Goal: Navigation & Orientation: Find specific page/section

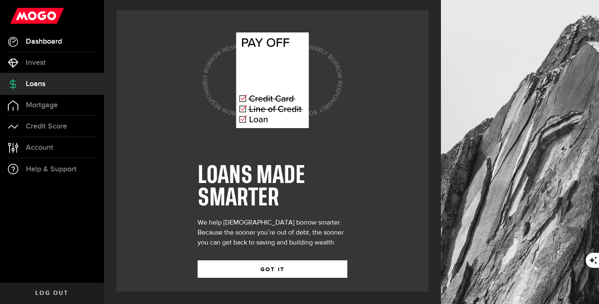
click at [50, 36] on link "Dashboard" at bounding box center [52, 41] width 104 height 21
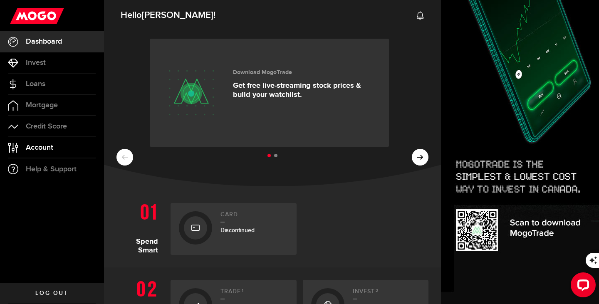
click at [42, 144] on span "Account" at bounding box center [39, 147] width 27 height 7
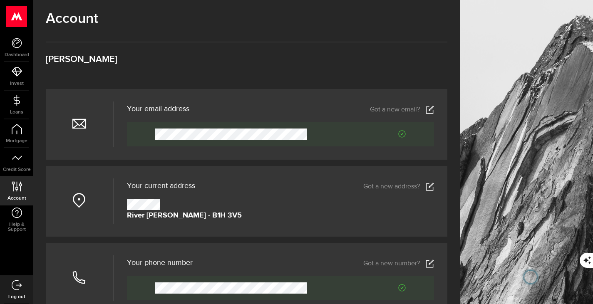
click at [0, 0] on use at bounding box center [0, 0] width 0 height 0
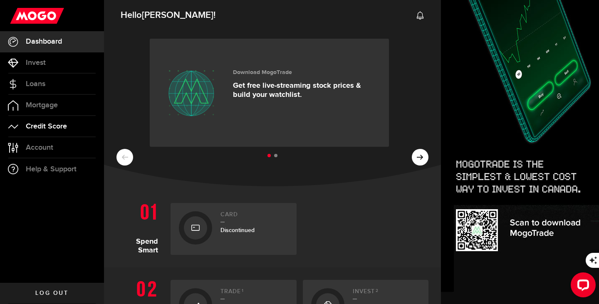
click at [66, 123] on span "Credit Score" at bounding box center [46, 126] width 41 height 7
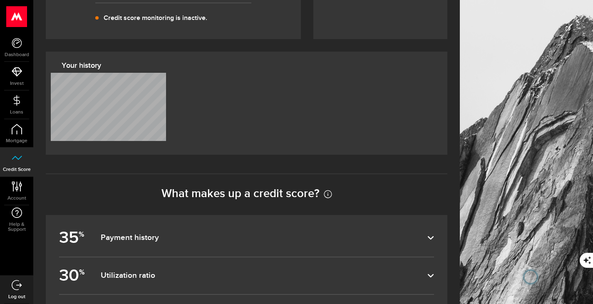
scroll to position [388, 0]
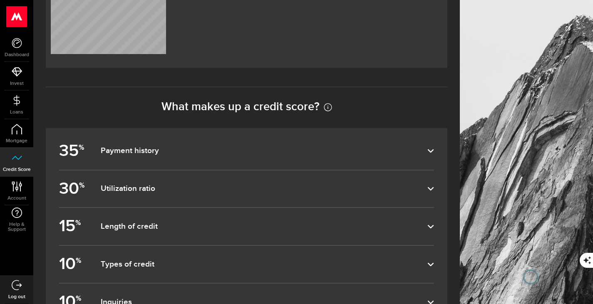
click at [413, 133] on label "35 % Payment history" at bounding box center [246, 151] width 375 height 37
click at [0, 0] on input "35 % Payment history" at bounding box center [0, 0] width 0 height 0
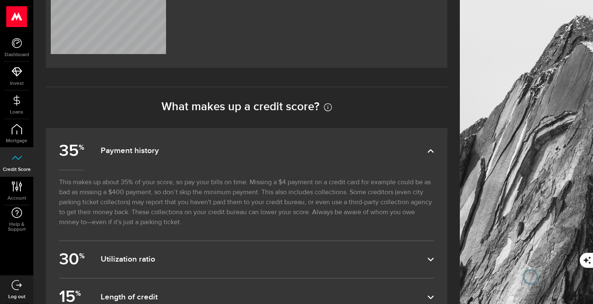
click at [373, 255] on dfn "Utilization ratio" at bounding box center [264, 260] width 327 height 10
click at [0, 0] on input "30 % Utilization ratio" at bounding box center [0, 0] width 0 height 0
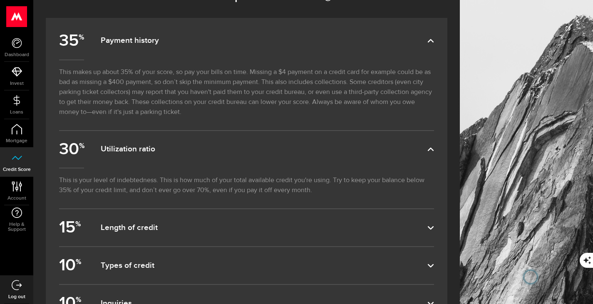
scroll to position [519, 0]
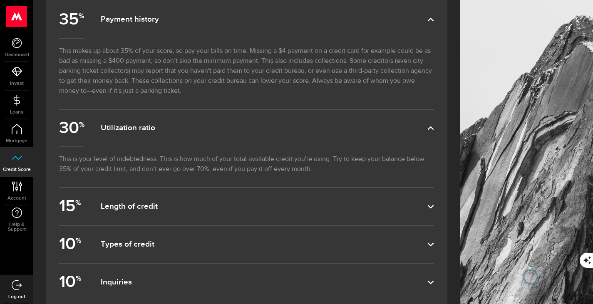
click at [364, 278] on dfn "Inquiries" at bounding box center [264, 283] width 327 height 10
click at [0, 0] on input "10 % Inquiries" at bounding box center [0, 0] width 0 height 0
click at [33, 52] on span "Dashboard" at bounding box center [16, 54] width 33 height 5
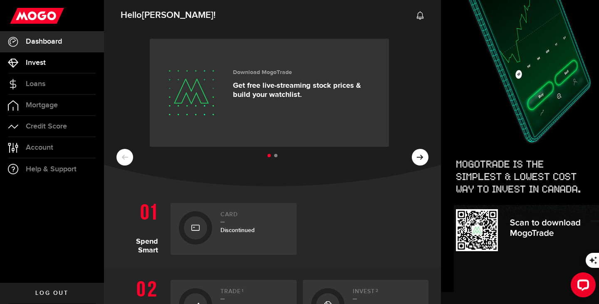
click at [42, 61] on span "Invest" at bounding box center [36, 62] width 20 height 7
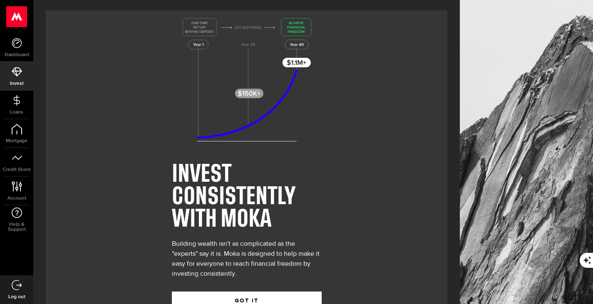
scroll to position [29, 0]
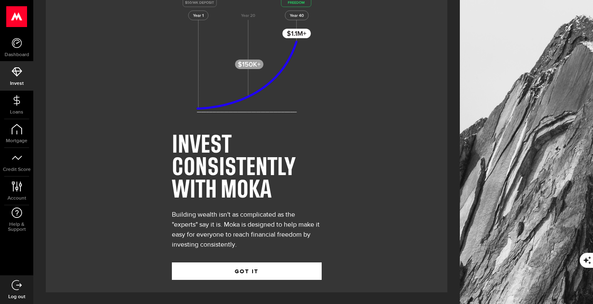
click at [33, 295] on span "Log out" at bounding box center [16, 297] width 33 height 5
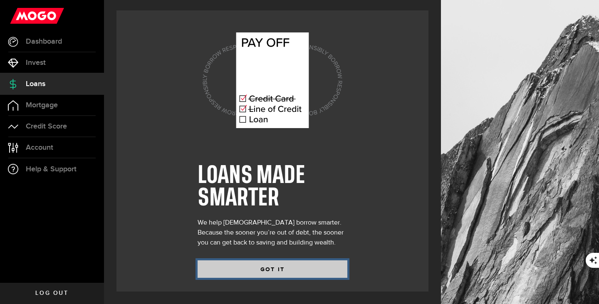
click at [261, 273] on button "GOT IT" at bounding box center [273, 268] width 150 height 17
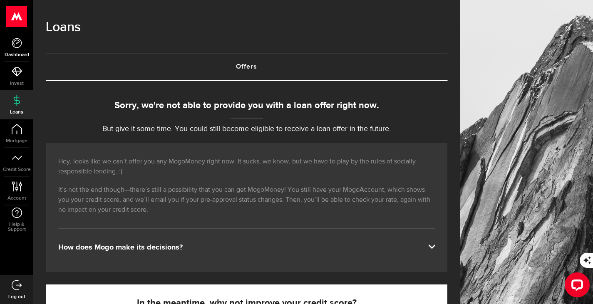
click at [33, 52] on span "Dashboard" at bounding box center [16, 54] width 33 height 5
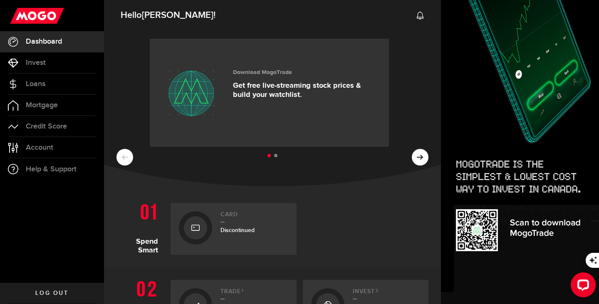
click at [411, 154] on ul at bounding box center [272, 156] width 312 height 11
click at [47, 16] on use at bounding box center [37, 16] width 54 height 16
click at [52, 294] on span "Log out" at bounding box center [51, 293] width 33 height 6
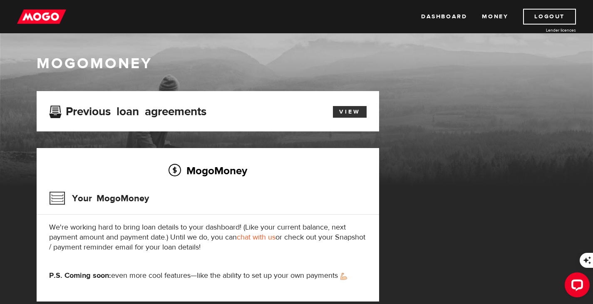
click at [357, 114] on link "View" at bounding box center [350, 112] width 34 height 12
click at [41, 16] on img at bounding box center [41, 17] width 49 height 16
click at [344, 109] on link "View" at bounding box center [350, 112] width 34 height 12
